Goal: Communication & Community: Answer question/provide support

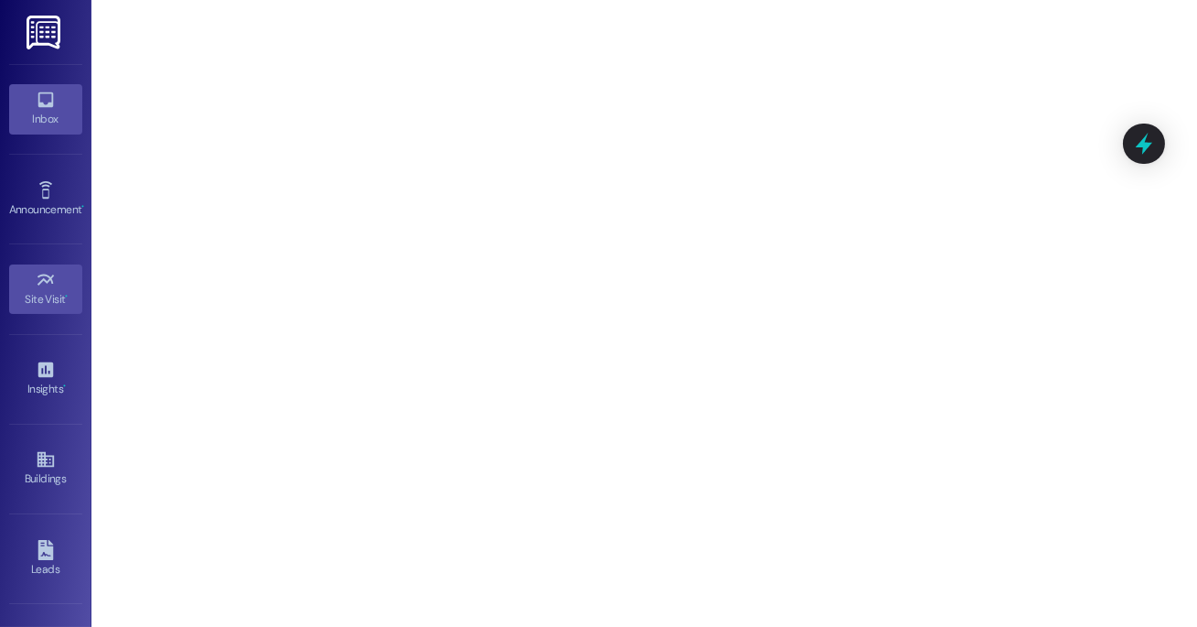
click at [42, 119] on div "Inbox" at bounding box center [45, 119] width 91 height 18
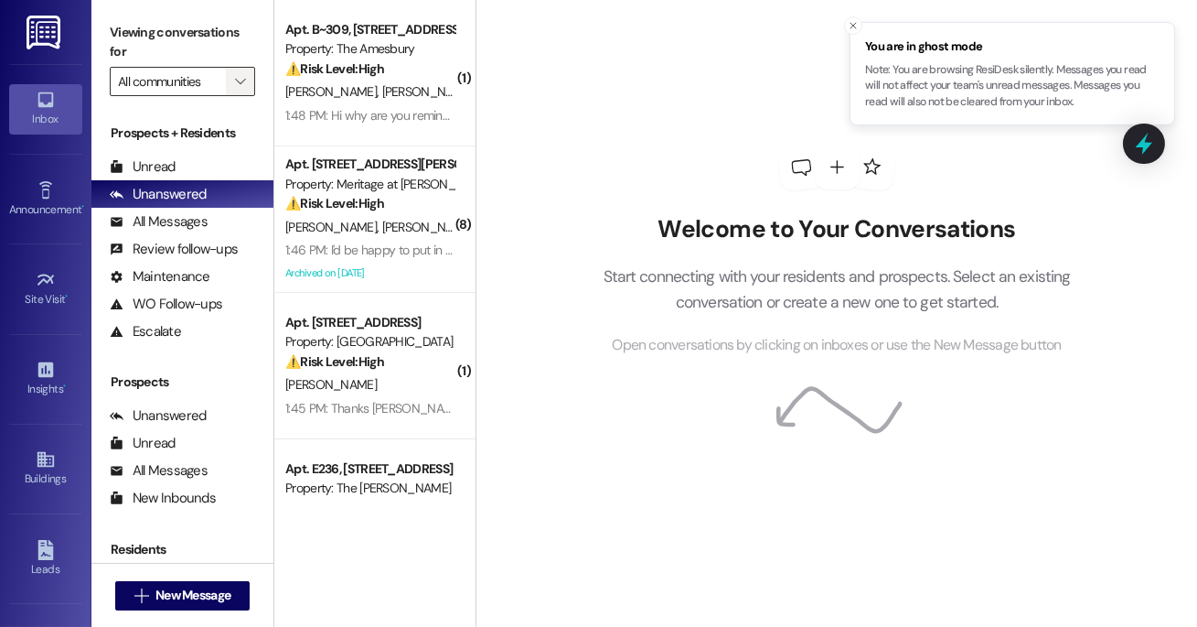
click at [226, 87] on button "" at bounding box center [240, 81] width 29 height 29
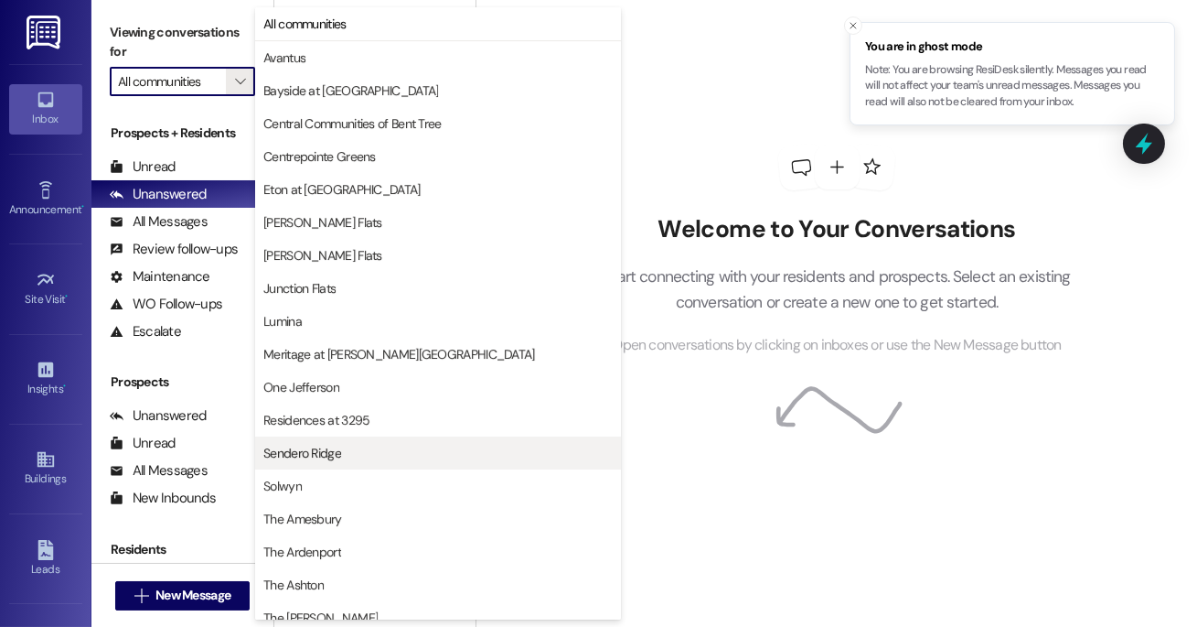
scroll to position [310, 0]
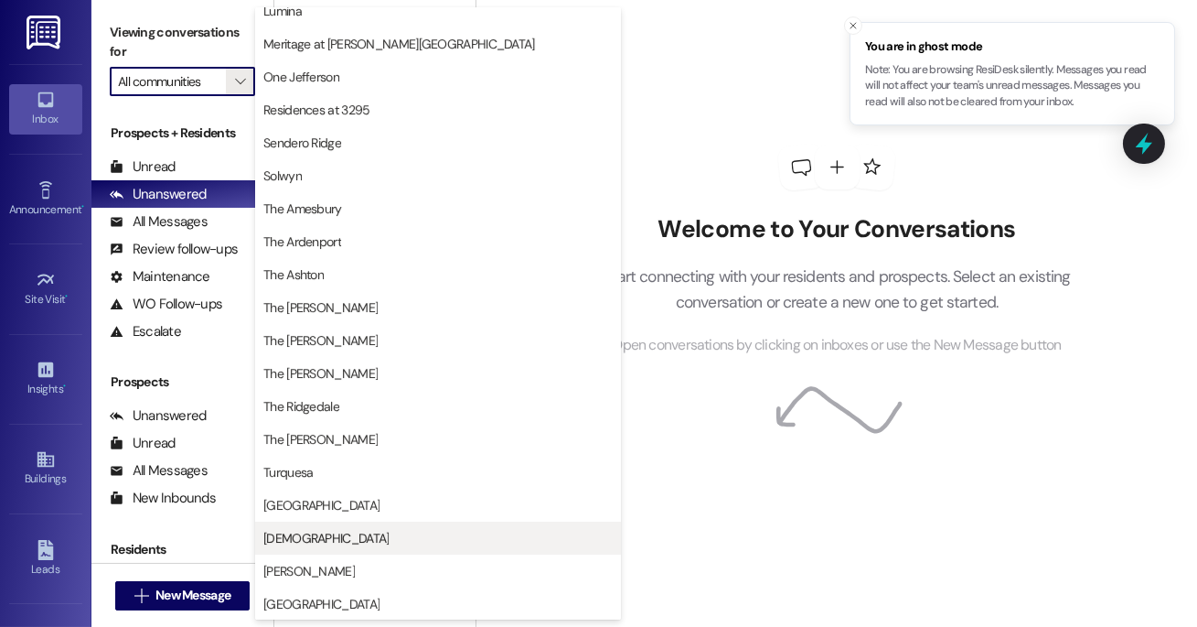
click at [315, 544] on span "[DEMOGRAPHIC_DATA]" at bounding box center [437, 538] width 349 height 18
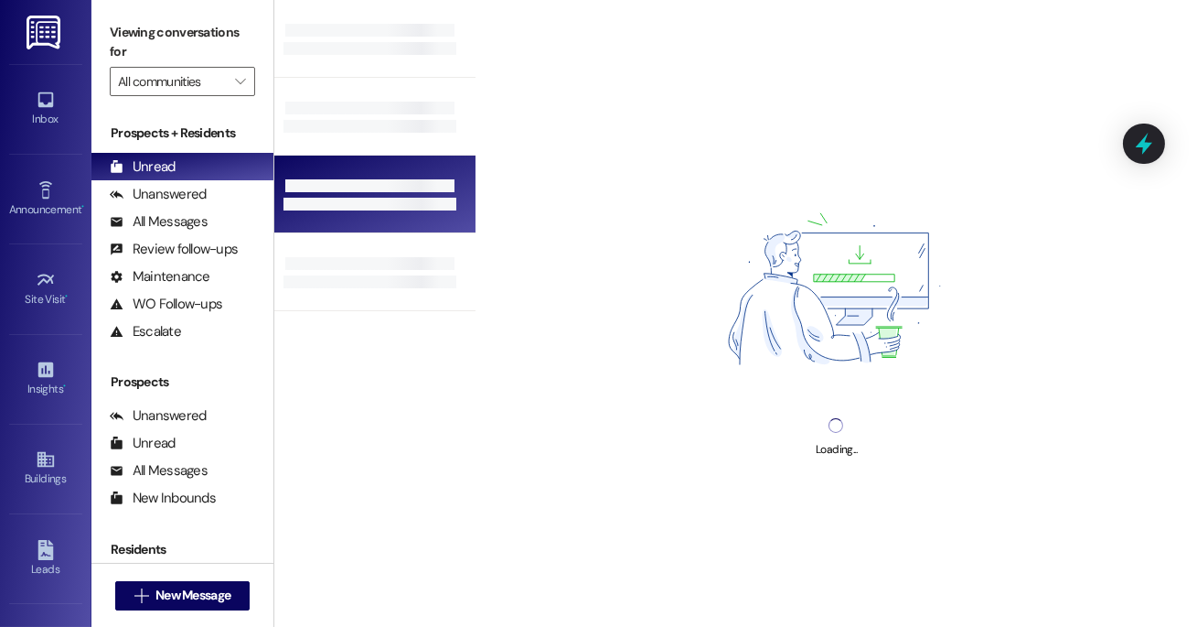
type input "[DEMOGRAPHIC_DATA]"
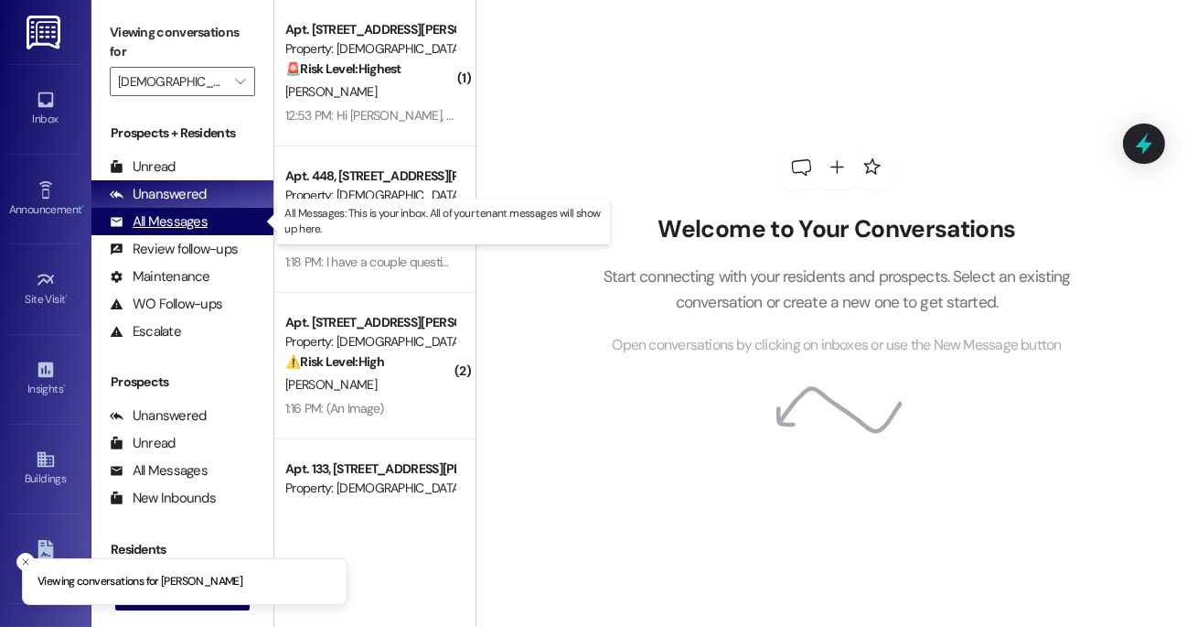
click at [202, 212] on div "All Messages" at bounding box center [159, 221] width 98 height 19
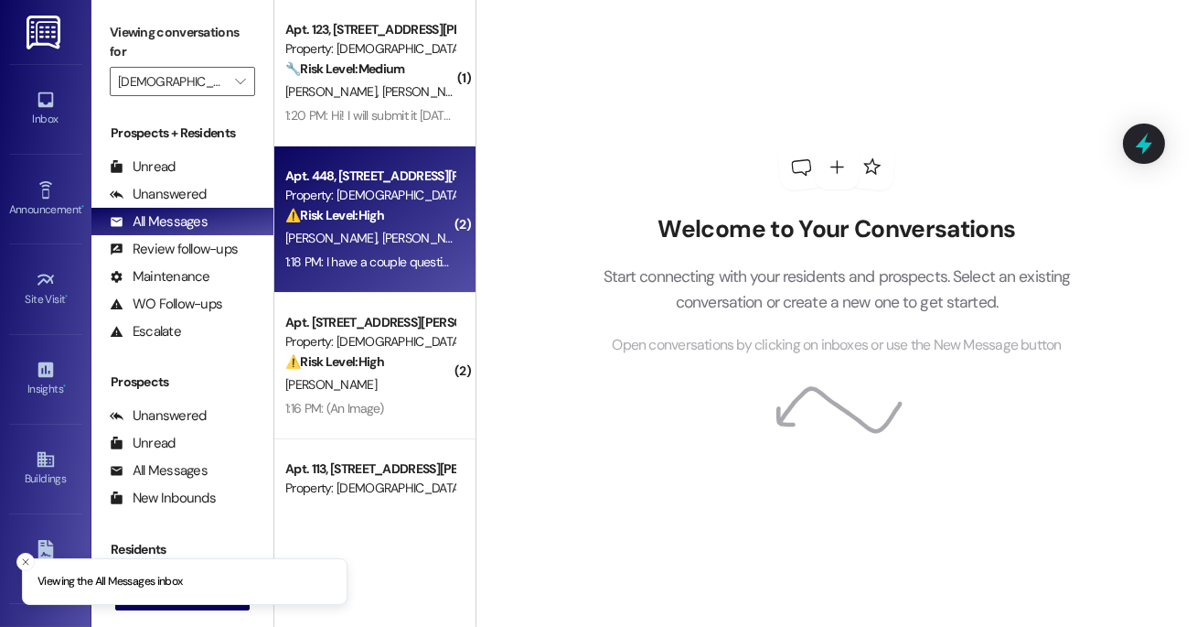
click at [397, 232] on div "[PERSON_NAME] [PERSON_NAME]" at bounding box center [370, 238] width 173 height 23
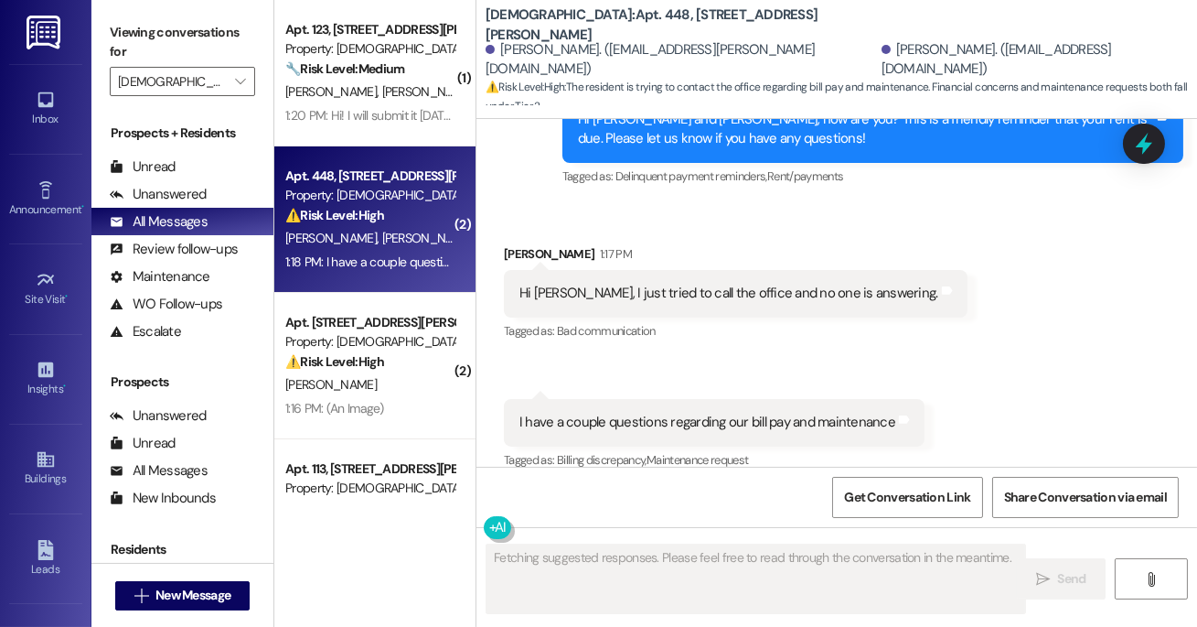
scroll to position [1172, 0]
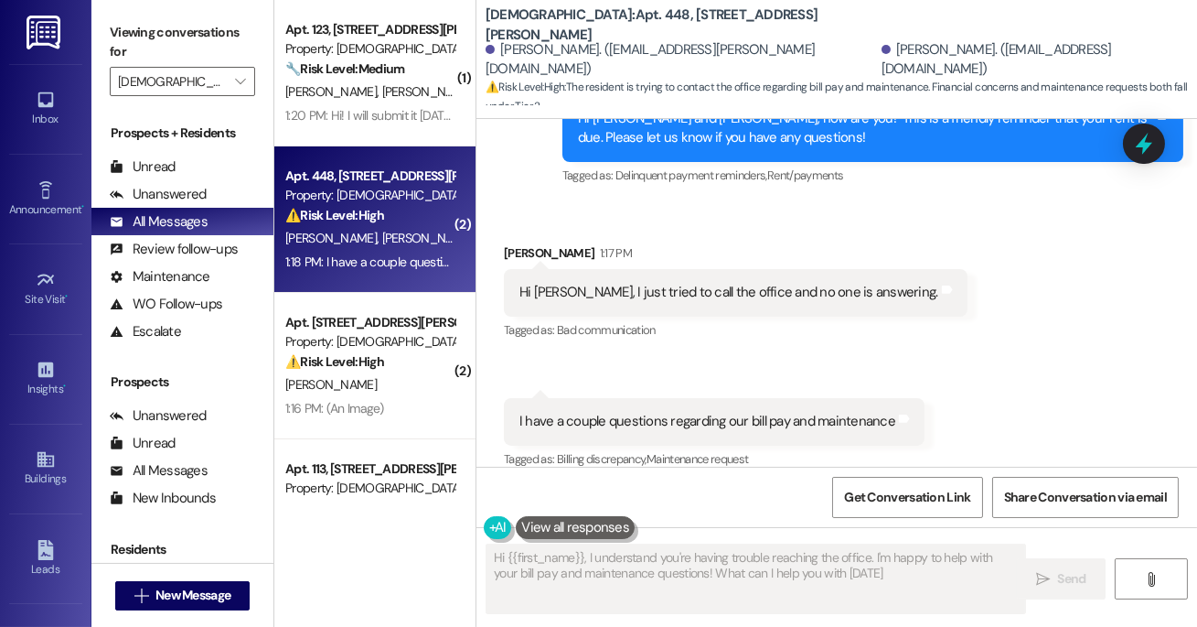
type textarea "Hi {{first_name}}, I understand you're having trouble reaching the office. I'm …"
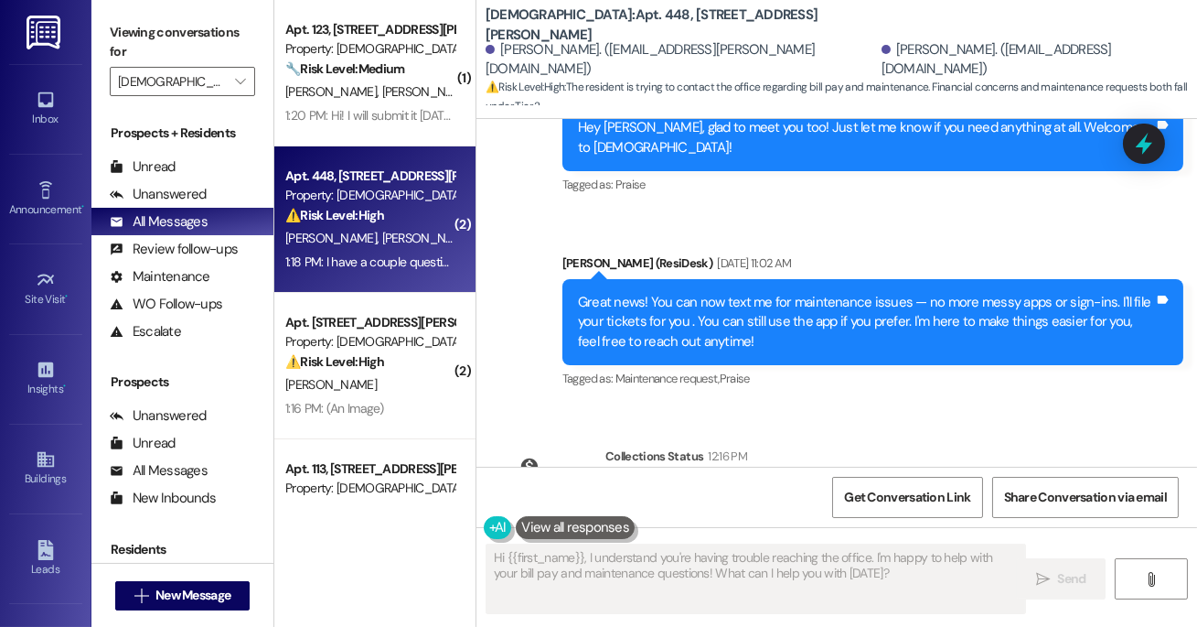
scroll to position [639, 0]
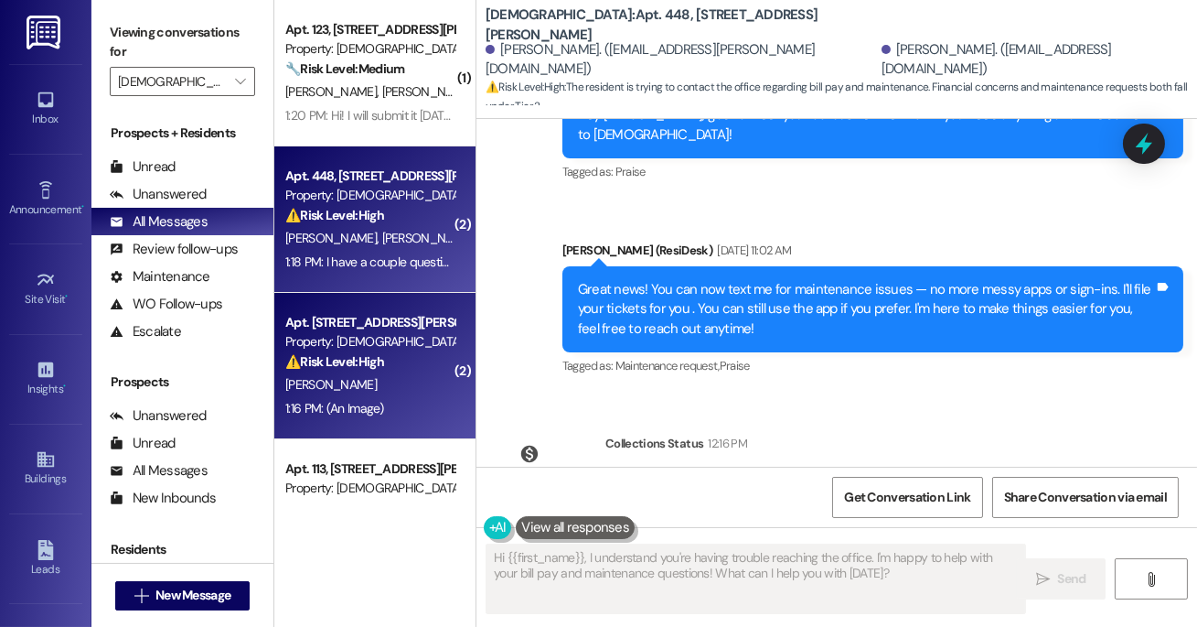
click at [359, 362] on strong "⚠️ Risk Level: High" at bounding box center [334, 361] width 99 height 16
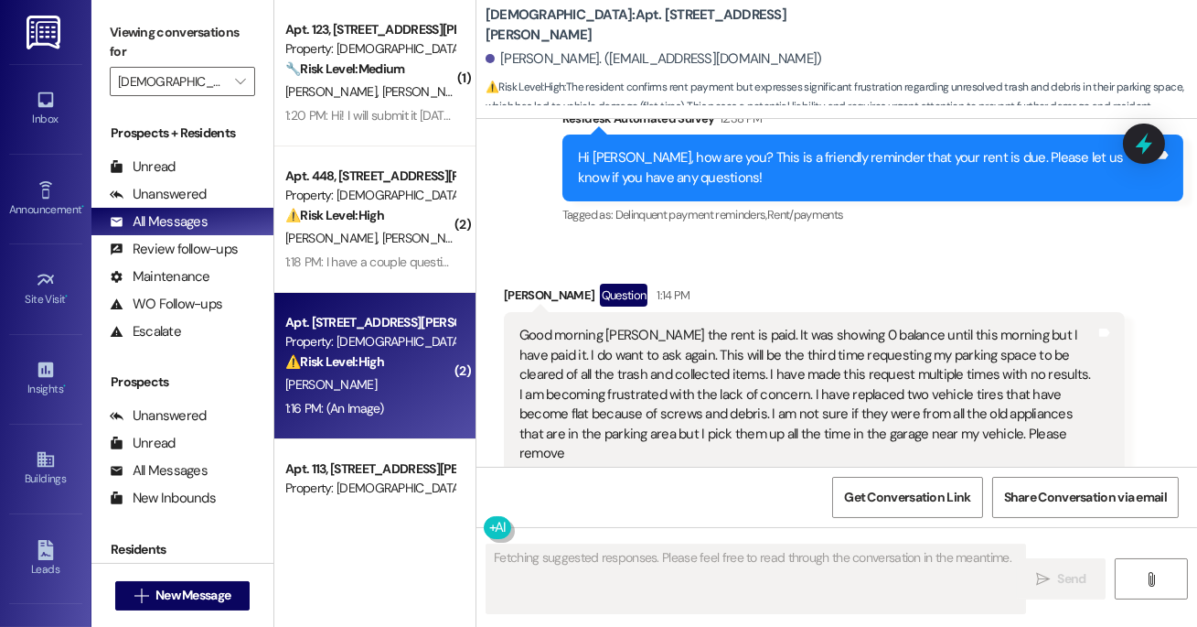
scroll to position [745, 0]
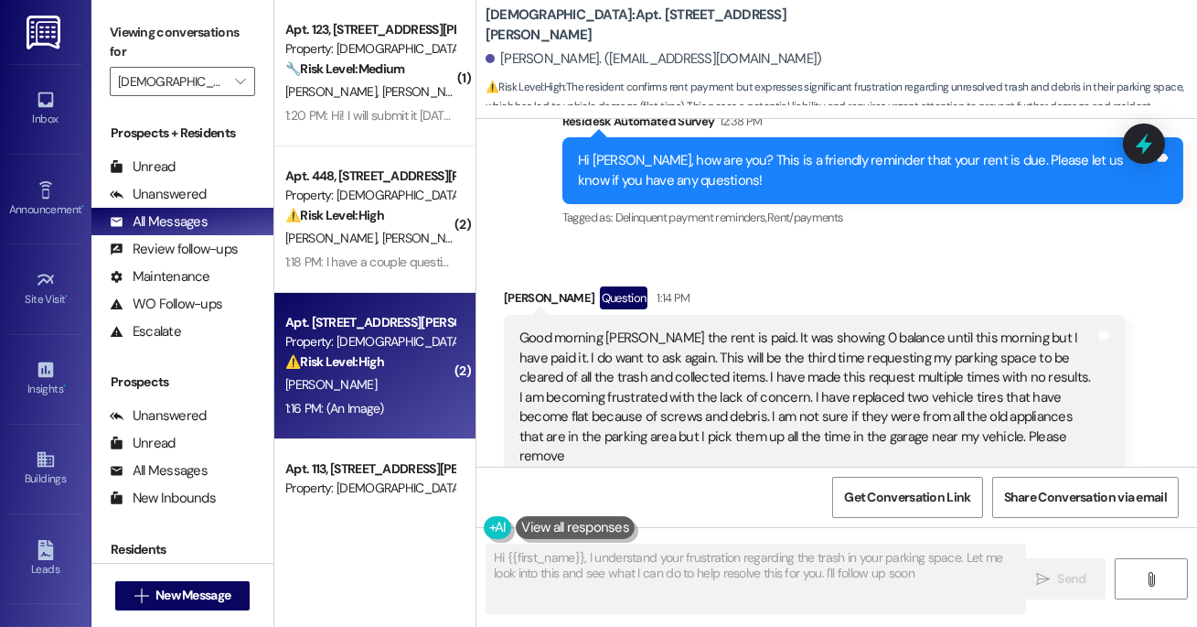
type textarea "Hi {{first_name}}, I understand your frustration regarding the trash in your pa…"
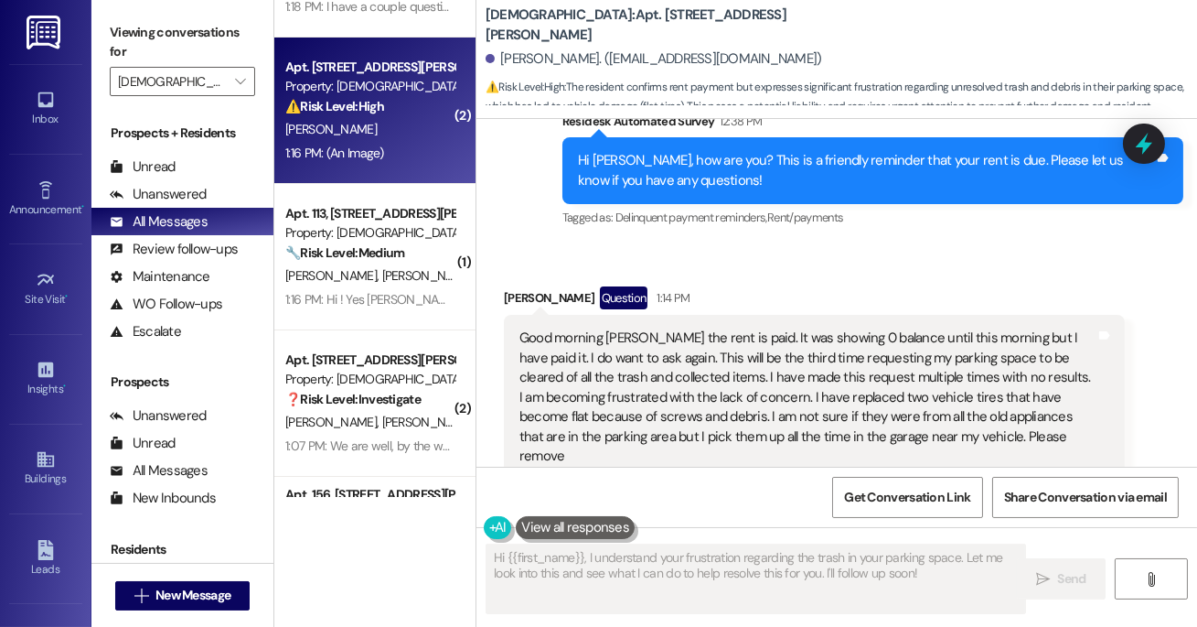
scroll to position [265, 0]
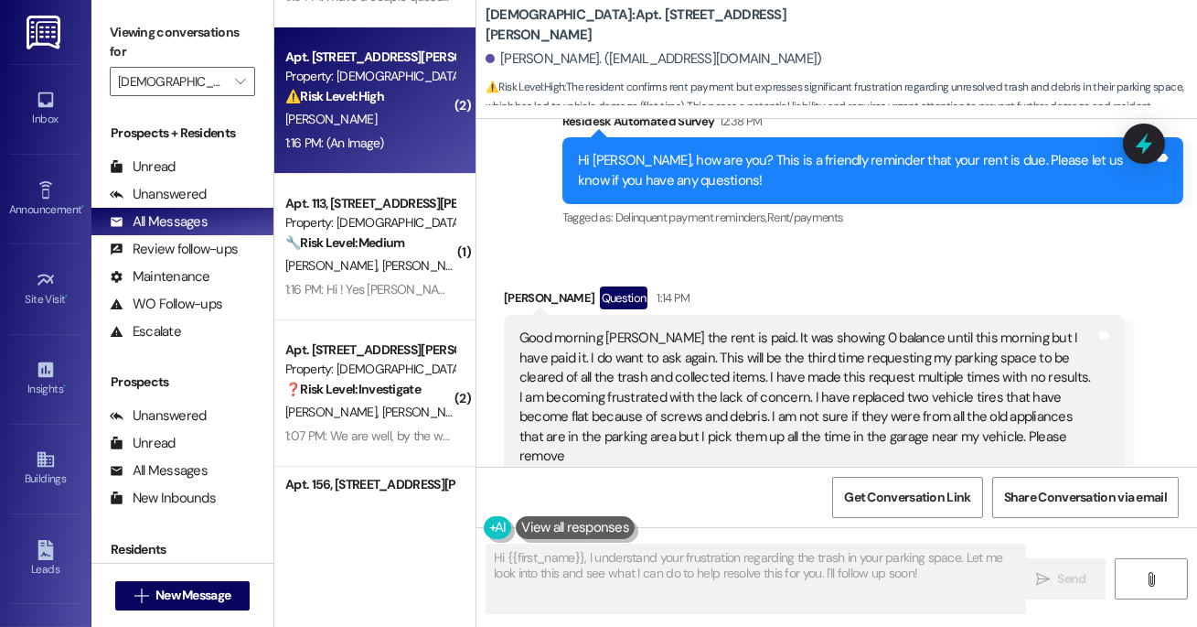
click at [382, 261] on span "[PERSON_NAME]" at bounding box center [430, 265] width 97 height 16
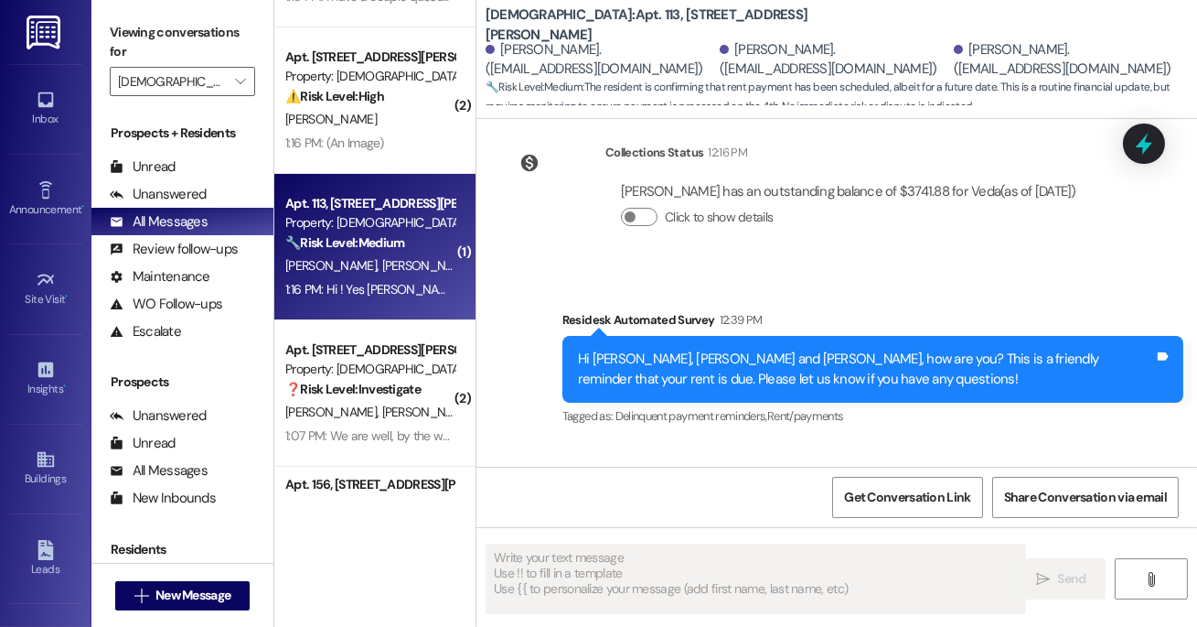
type textarea "Fetching suggested responses. Please feel free to read through the conversation…"
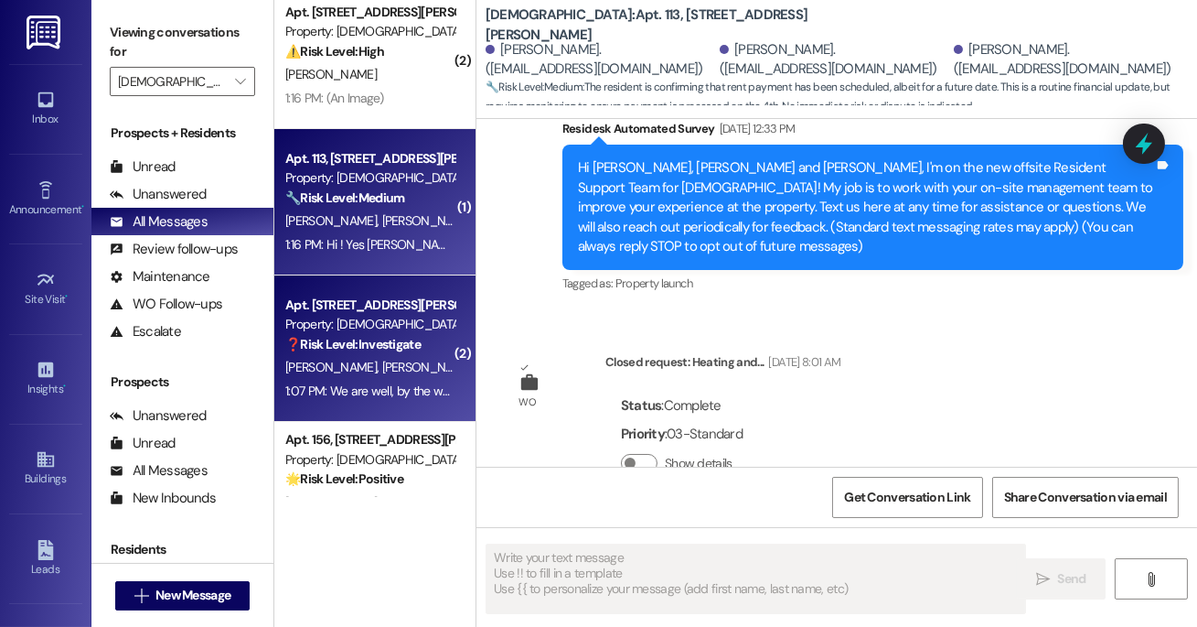
scroll to position [325, 0]
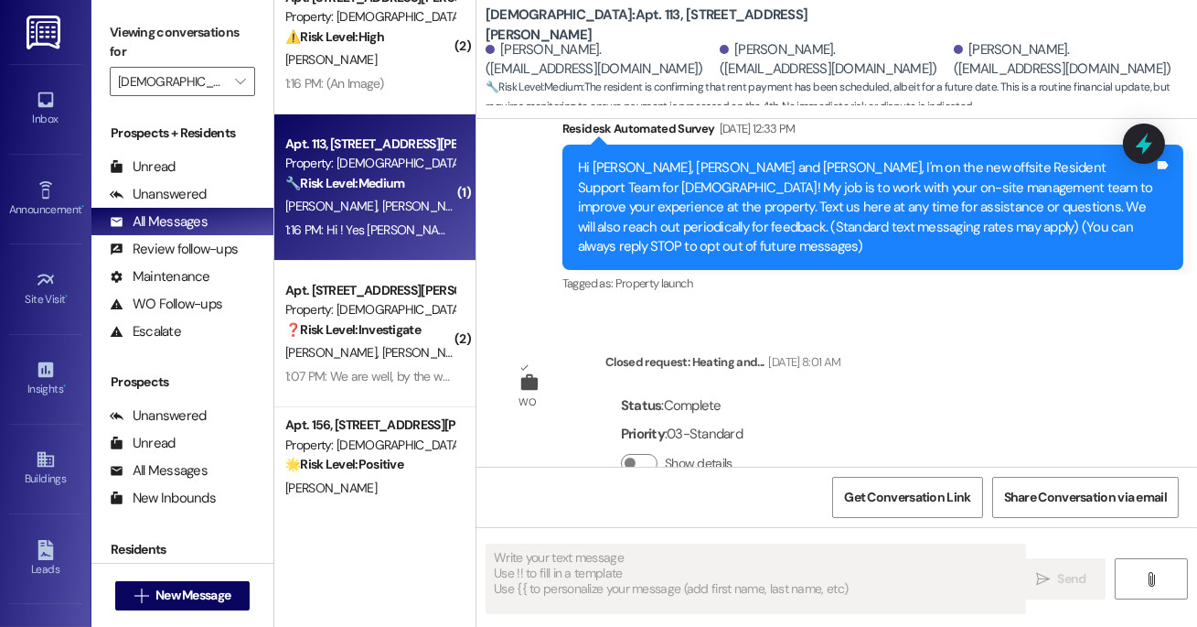
click at [374, 320] on div "❓ Risk Level: Investigate" at bounding box center [369, 329] width 169 height 19
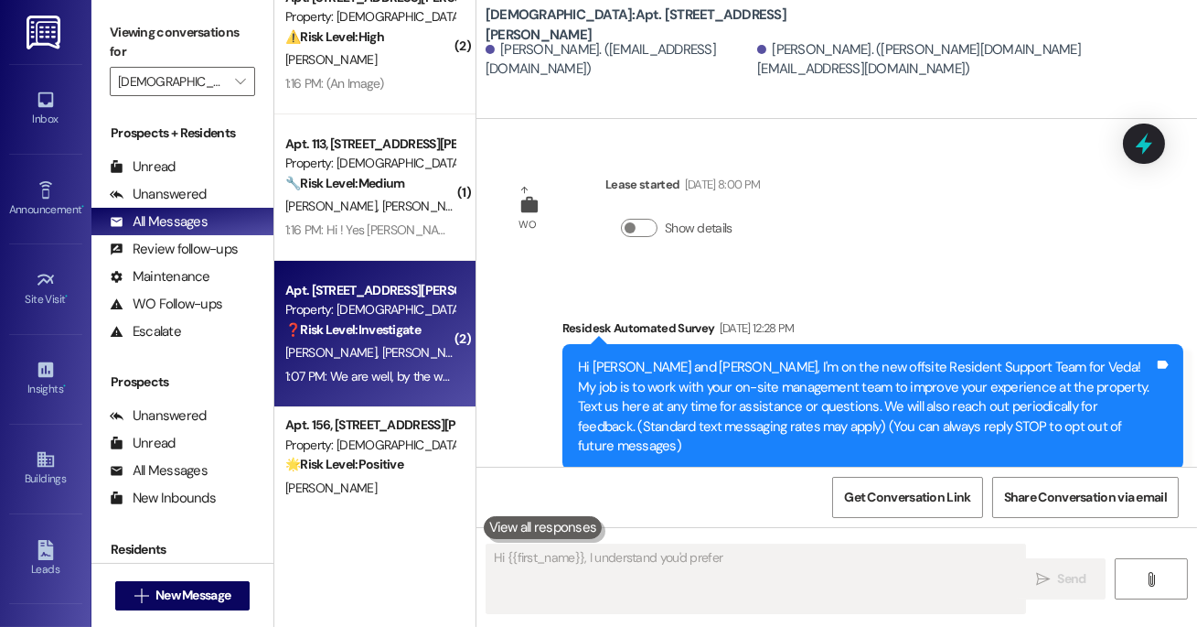
scroll to position [9169, 0]
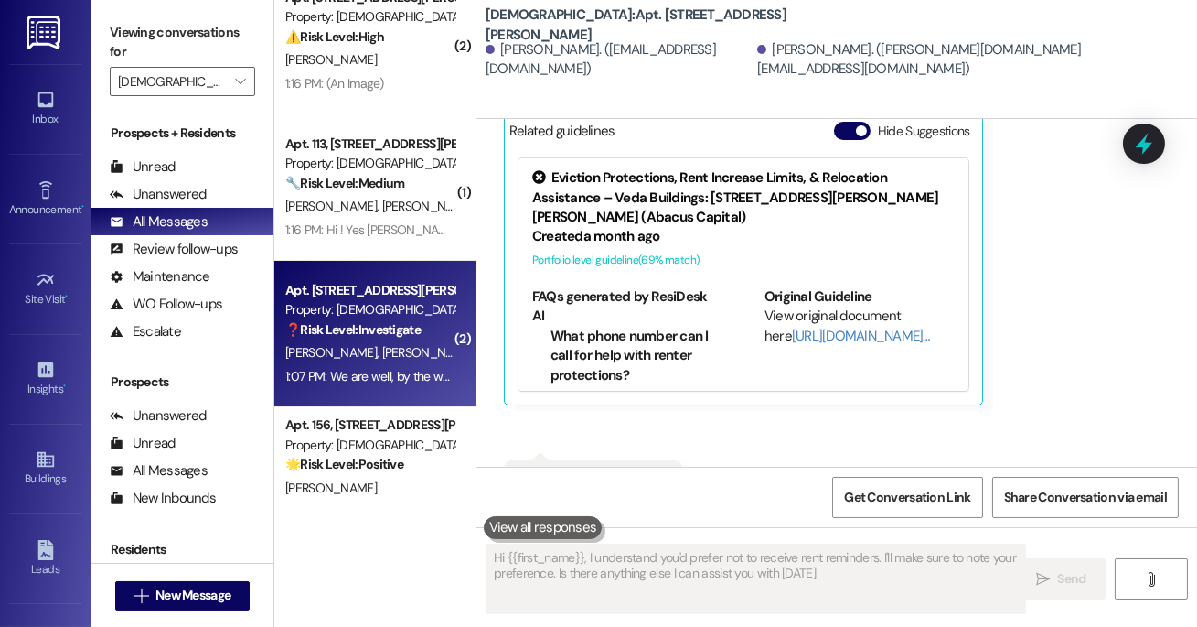
type textarea "Hi {{first_name}}, I understand you'd prefer not to receive rent reminders. I'l…"
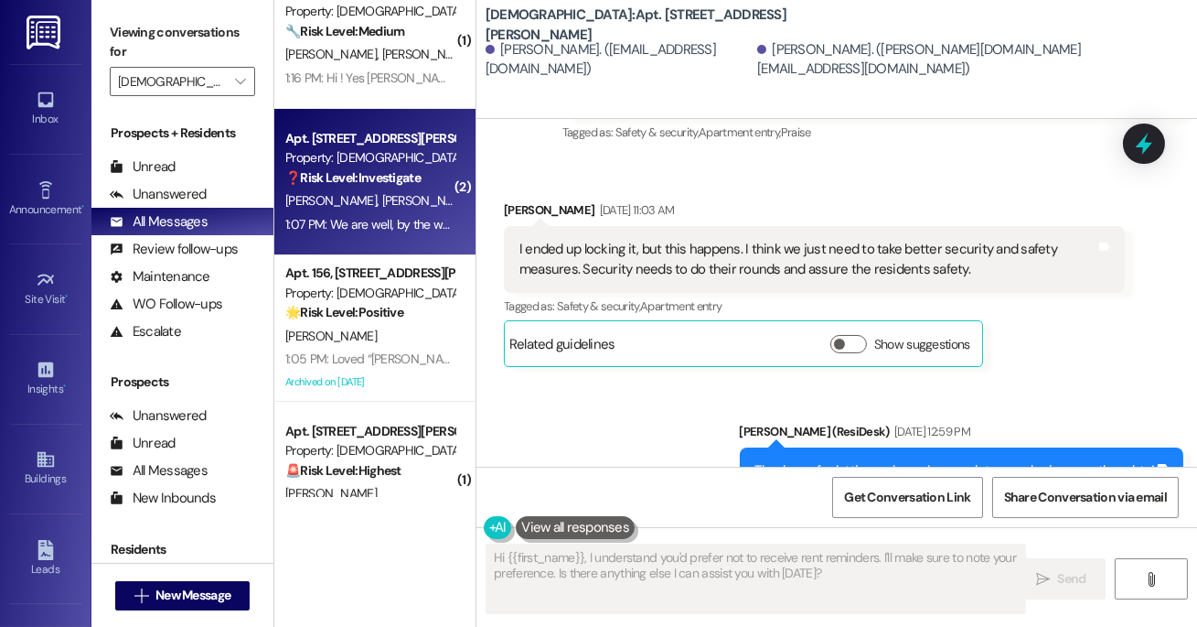
scroll to position [531, 0]
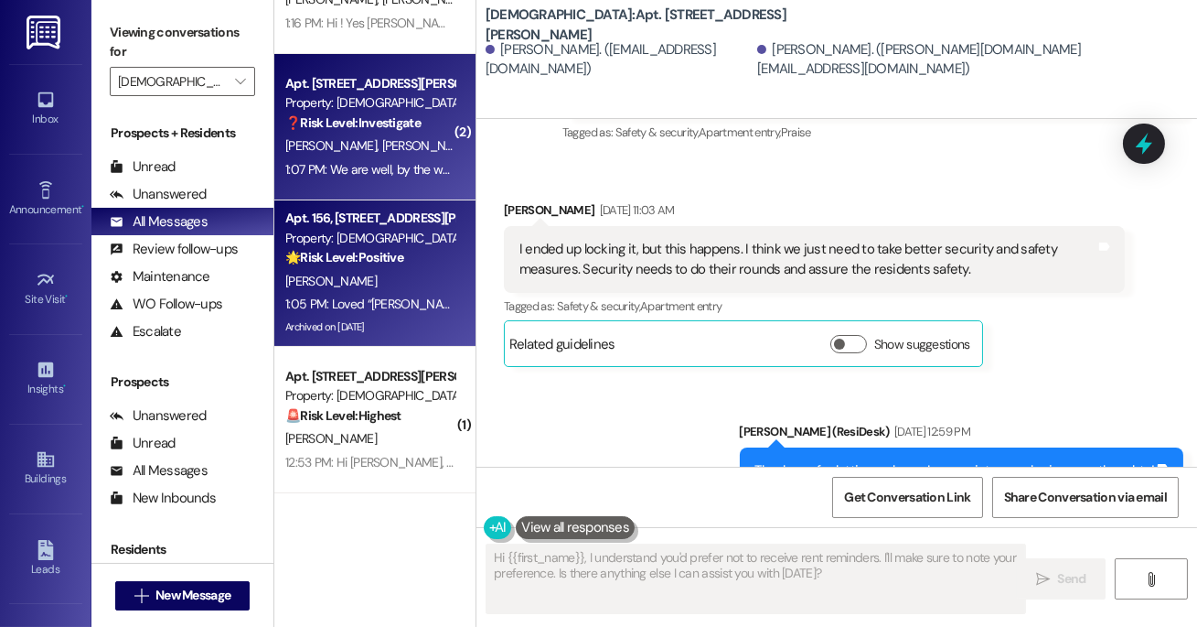
click at [347, 282] on div "[PERSON_NAME]" at bounding box center [370, 281] width 173 height 23
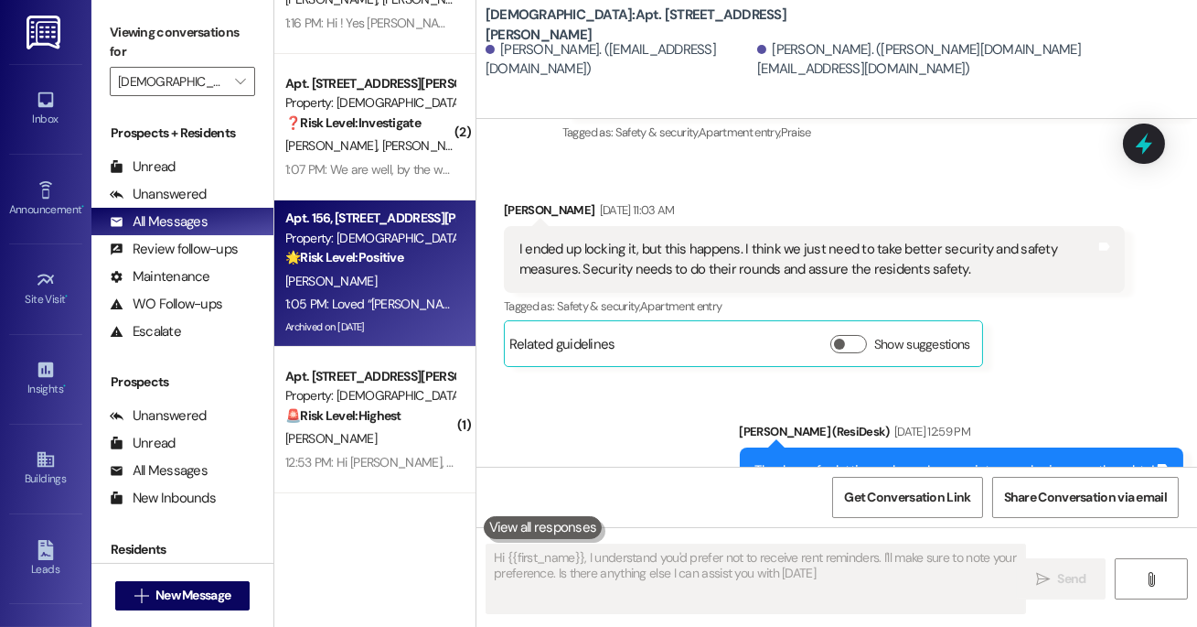
type textarea "Hi {{first_name}}, I understand you'd prefer not to receive rent reminders. I'l…"
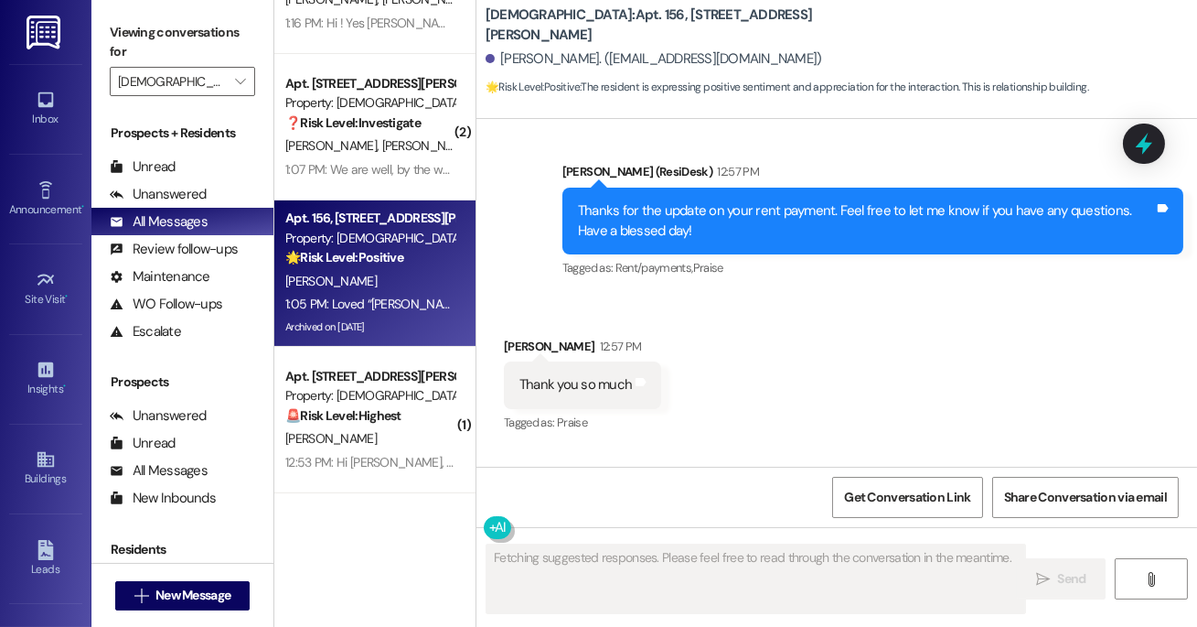
scroll to position [1243, 0]
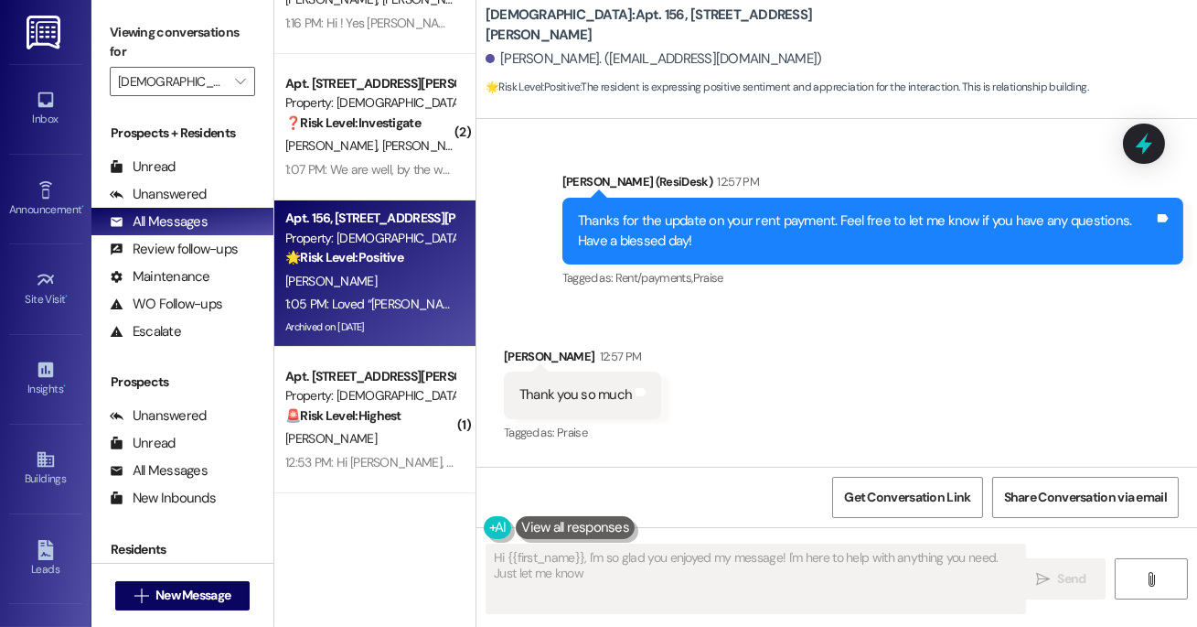
type textarea "Hi {{first_name}}, I'm so glad you enjoyed my message! I'm here to help with an…"
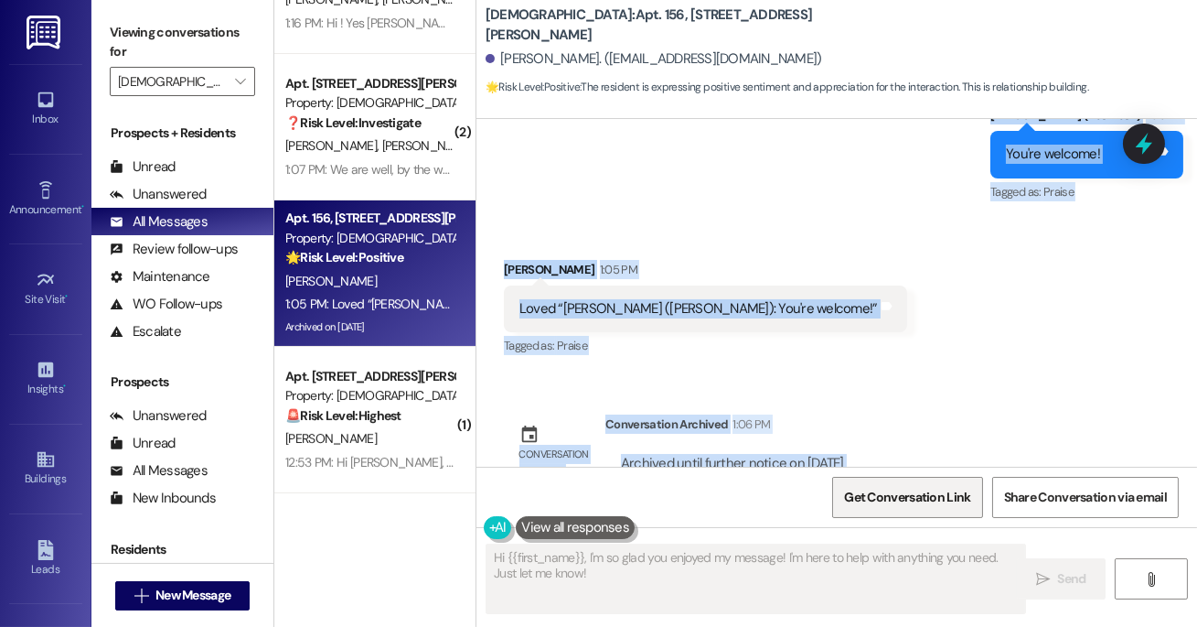
scroll to position [1679, 0]
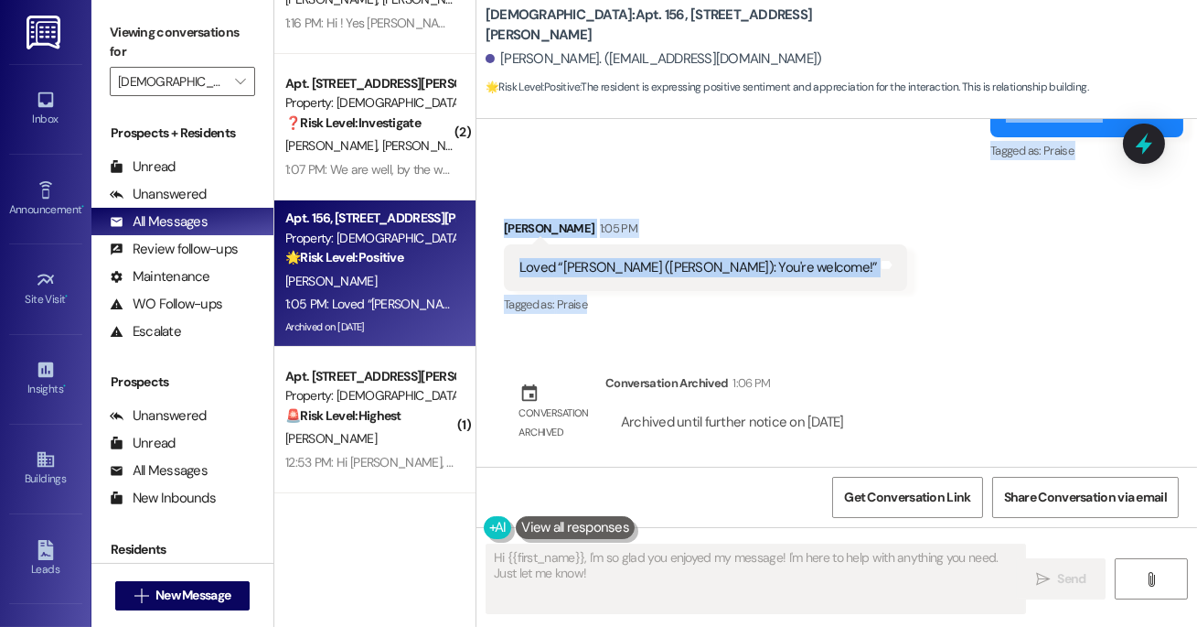
drag, startPoint x: 564, startPoint y: 145, endPoint x: 883, endPoint y: 319, distance: 363.1
click at [883, 319] on div "WO Lease started [DATE] 8:00 PM Show details Survey, sent via SMS Residesk Auto…" at bounding box center [837, 293] width 721 height 348
copy div "esidesk Automated Survey 12:38 PM Hi [PERSON_NAME], how are you? This is a frie…"
click at [863, 171] on div "Sent via SMS [PERSON_NAME] (ResiDesk) 1:05 PM You're welcome! Tags and notes Ta…" at bounding box center [837, 100] width 721 height 155
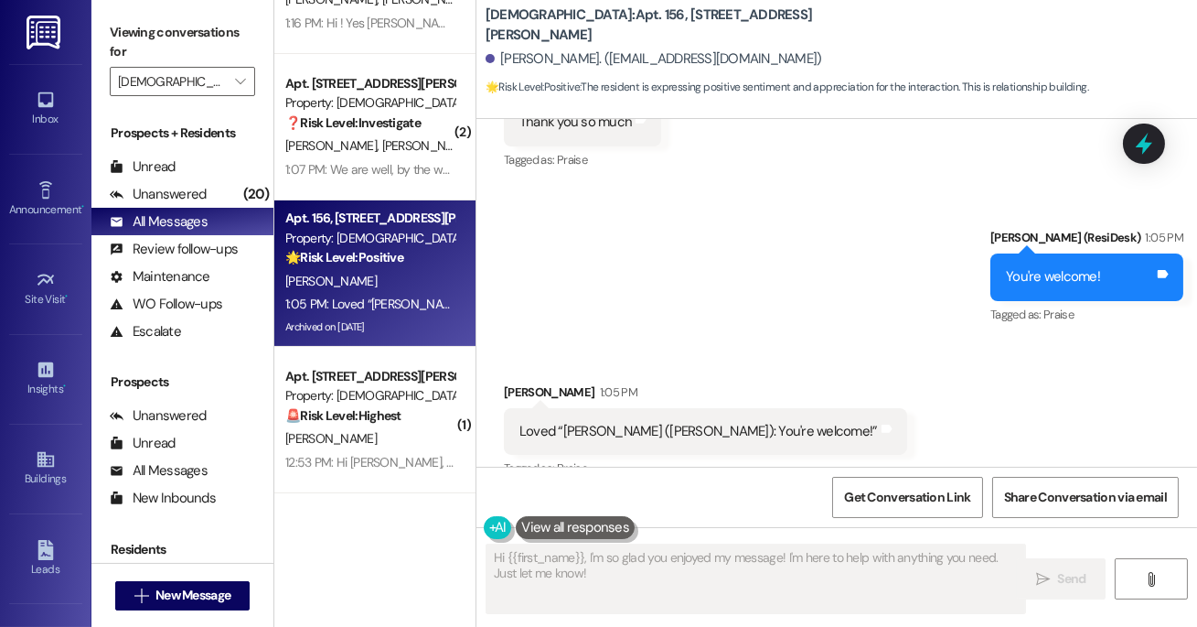
scroll to position [1520, 0]
